Goal: Navigation & Orientation: Find specific page/section

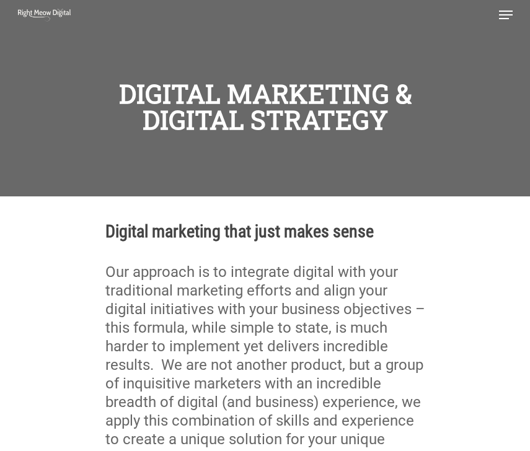
scroll to position [51, 0]
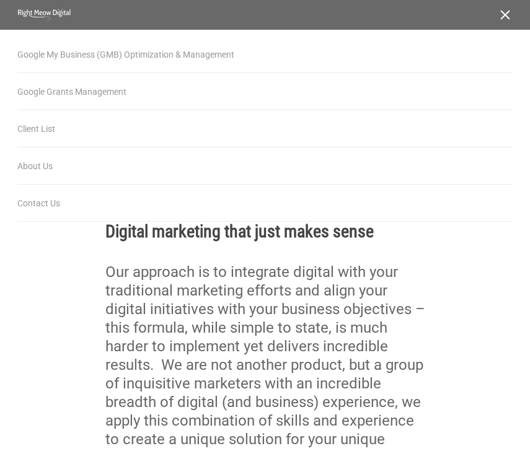
click at [499, 20] on span "Navigation Menu" at bounding box center [506, 15] width 14 height 12
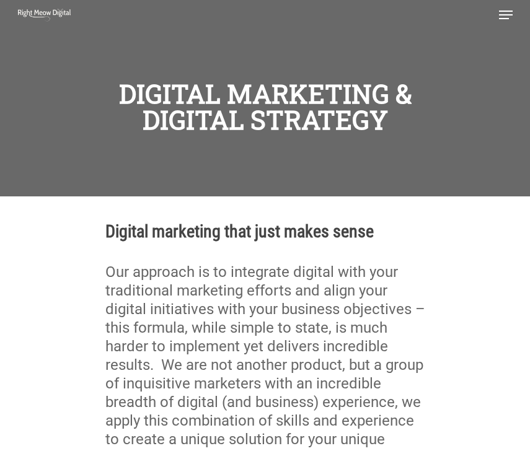
click at [513, 12] on div "Google My Business (GMB) Optimization & Management Google Grants Management Cli…" at bounding box center [265, 14] width 530 height 15
click at [511, 13] on span "Navigation Menu" at bounding box center [506, 15] width 14 height 12
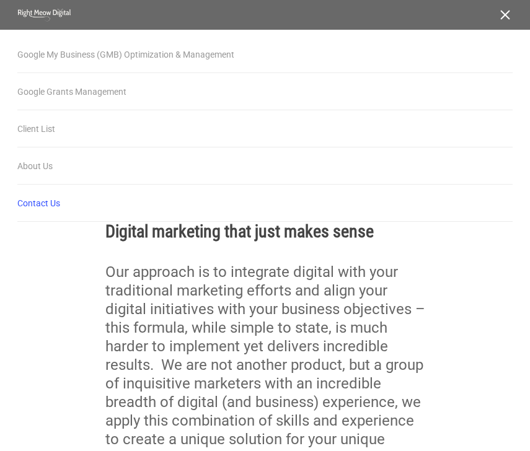
click at [43, 195] on link "Contact Us" at bounding box center [264, 203] width 495 height 37
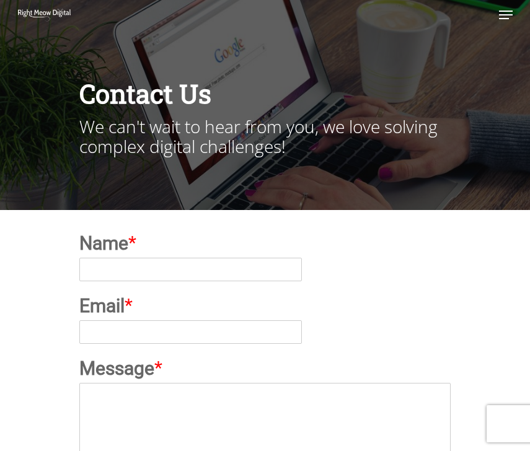
click at [63, 170] on div at bounding box center [265, 104] width 530 height 211
